Goal: Navigation & Orientation: Find specific page/section

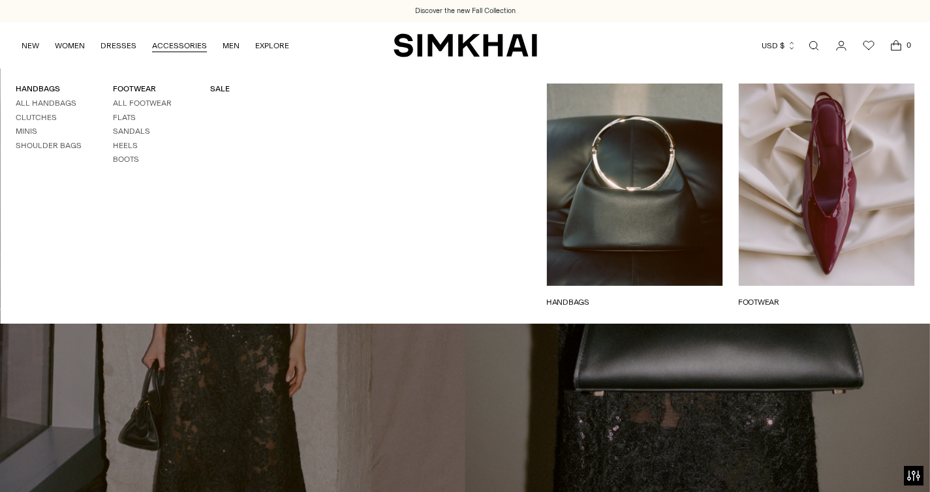
click at [181, 42] on link "ACCESSORIES" at bounding box center [179, 45] width 55 height 29
click at [197, 45] on link "ACCESSORIES" at bounding box center [179, 45] width 55 height 29
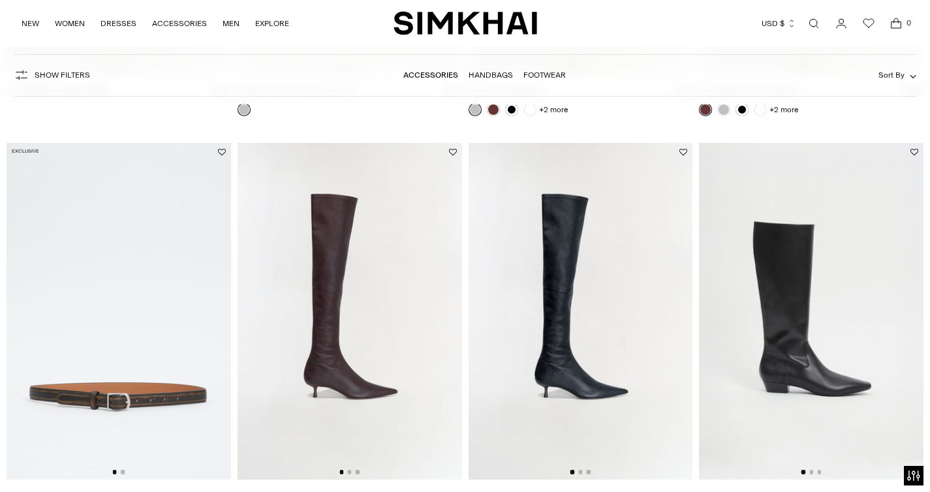
scroll to position [2285, 0]
